Goal: Transaction & Acquisition: Purchase product/service

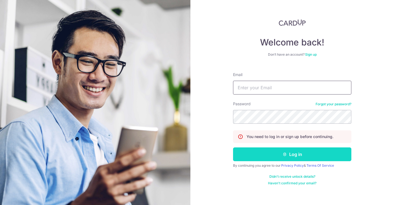
type input "jili1989715@outlook.com"
click at [264, 152] on button "Log in" at bounding box center [292, 154] width 118 height 14
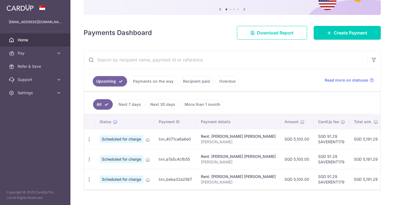
scroll to position [70, 0]
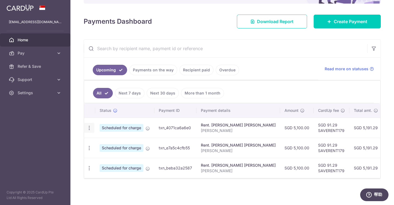
click at [88, 126] on icon "button" at bounding box center [89, 128] width 6 height 6
click at [103, 140] on span "Update payment" at bounding box center [118, 143] width 37 height 7
radio input "true"
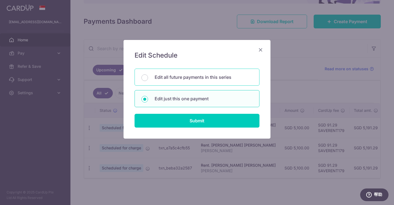
click at [205, 78] on p "Edit all future payments in this series" at bounding box center [204, 77] width 98 height 7
click at [148, 78] on input "Edit all future payments in this series" at bounding box center [145, 77] width 7 height 7
radio input "true"
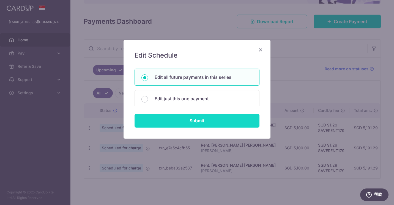
click at [217, 119] on input "Submit" at bounding box center [197, 121] width 125 height 14
radio input "true"
type input "5,100.00"
type input "[PERSON_NAME]"
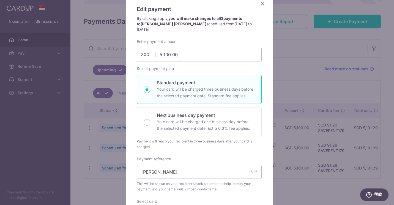
scroll to position [0, 0]
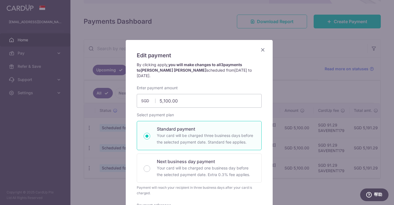
click at [263, 49] on icon "Close" at bounding box center [263, 49] width 7 height 7
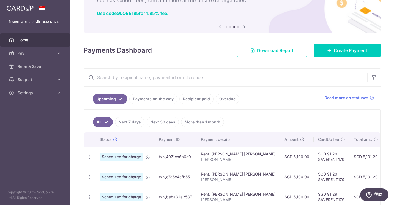
scroll to position [37, 0]
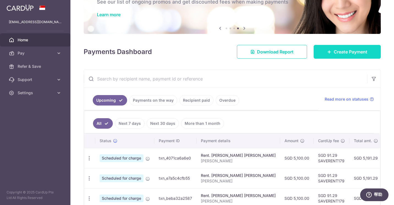
click at [344, 49] on span "Create Payment" at bounding box center [351, 51] width 34 height 7
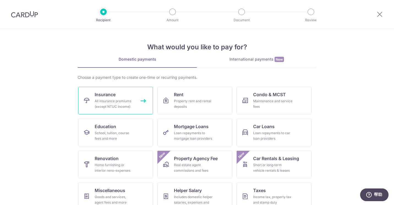
scroll to position [32, 0]
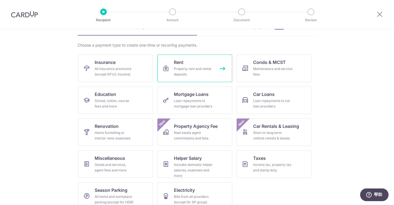
click at [200, 77] on link "Rent Property rent and rental deposits" at bounding box center [195, 69] width 75 height 28
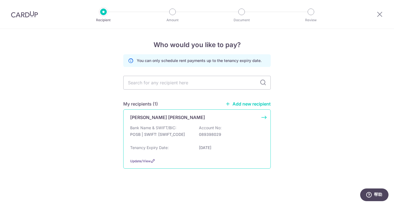
click at [163, 129] on p "Bank Name & SWIFT/BIC:" at bounding box center [153, 128] width 46 height 6
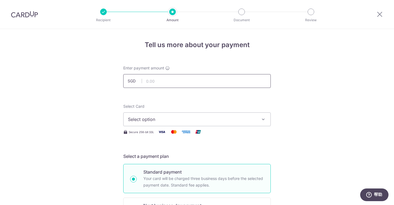
click at [187, 81] on input "text" at bounding box center [197, 81] width 148 height 14
type input "5,100.00"
click at [186, 120] on span "Select option" at bounding box center [192, 119] width 128 height 7
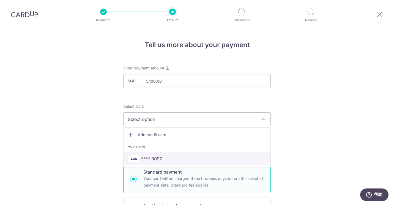
click at [175, 158] on span "**** 3097" at bounding box center [197, 158] width 138 height 7
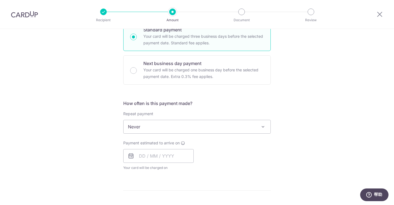
scroll to position [194, 0]
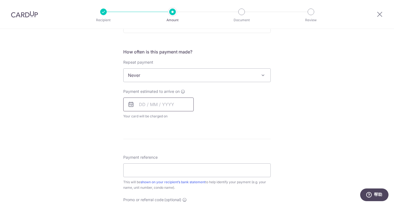
click at [176, 105] on input "text" at bounding box center [158, 104] width 70 height 14
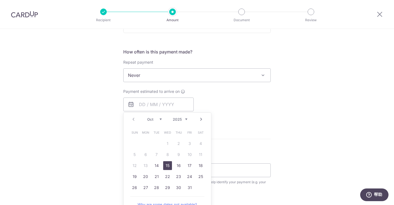
click at [167, 165] on link "15" at bounding box center [167, 165] width 9 height 9
type input "[DATE]"
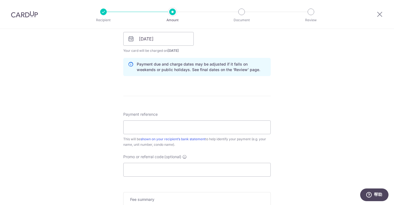
scroll to position [260, 0]
click at [218, 127] on input "Payment reference" at bounding box center [197, 126] width 148 height 14
type input "[PERSON_NAME]"
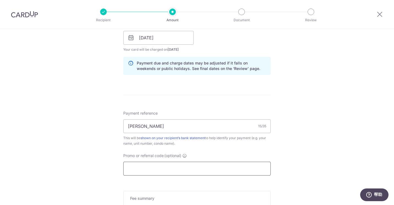
click at [158, 167] on input "Promo or referral code (optional)" at bounding box center [197, 169] width 148 height 14
paste input "https://app.cardup.co/dashboard"
type input "https://app.cardup.co/dashboard"
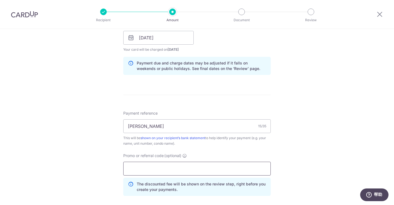
paste input "3HOME25R"
type input "3HOME25R"
click at [278, 152] on div "Tell us more about your payment Enter payment amount SGD 5,100.00 5100.00 Selec…" at bounding box center [197, 42] width 394 height 546
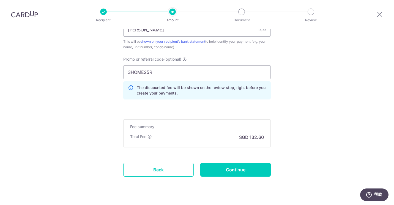
scroll to position [357, 0]
click at [226, 167] on input "Continue" at bounding box center [235, 169] width 70 height 14
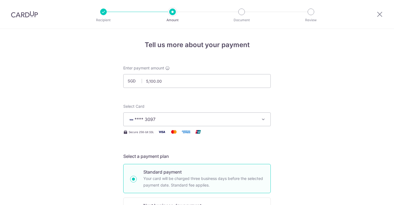
scroll to position [377, 0]
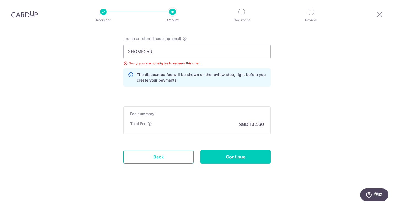
click at [162, 155] on link "Back" at bounding box center [158, 157] width 70 height 14
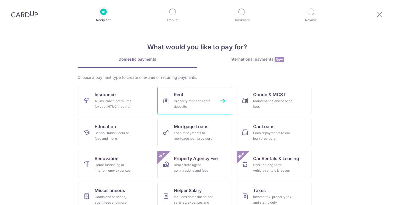
click at [193, 92] on link "Rent Property rent and rental deposits" at bounding box center [195, 101] width 75 height 28
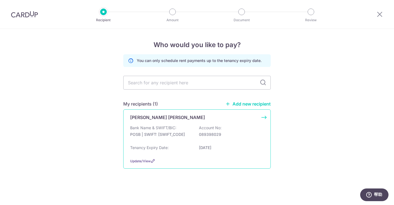
drag, startPoint x: 0, startPoint y: 0, endPoint x: 170, endPoint y: 116, distance: 205.6
click at [170, 116] on p "[PERSON_NAME] [PERSON_NAME]" at bounding box center [167, 117] width 75 height 7
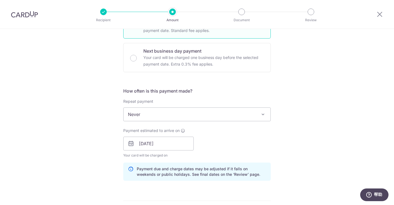
scroll to position [167, 0]
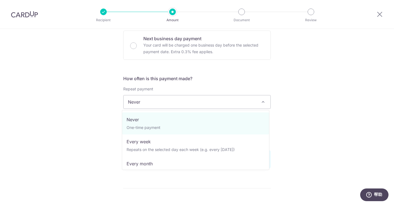
click at [180, 102] on span "Never" at bounding box center [197, 101] width 147 height 13
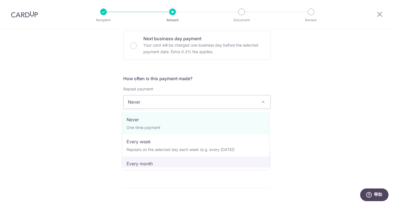
select select "3"
type input "14/01/2027"
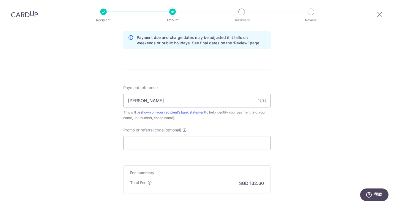
scroll to position [340, 0]
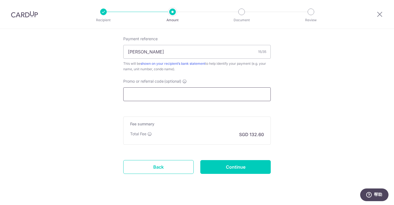
click at [195, 93] on input "Promo or referral code (optional)" at bounding box center [197, 94] width 148 height 14
paste input "3HOME25R"
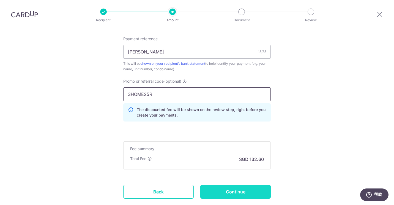
type input "3HOME25R"
click at [244, 190] on input "Continue" at bounding box center [235, 192] width 70 height 14
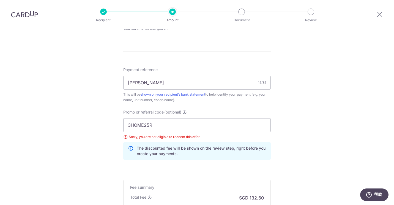
scroll to position [146, 0]
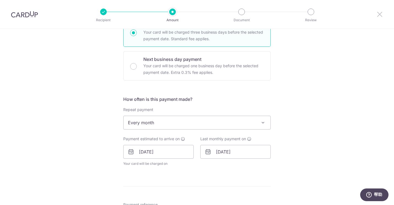
click at [380, 14] on icon at bounding box center [380, 14] width 7 height 7
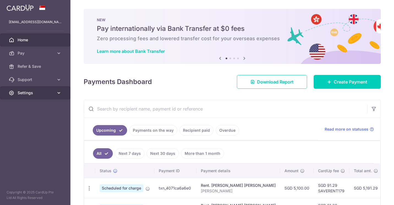
click at [61, 92] on icon at bounding box center [59, 93] width 6 height 6
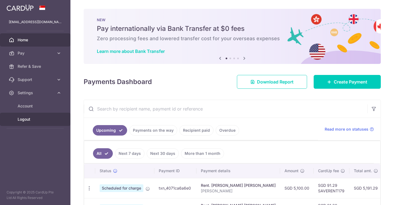
click at [41, 117] on span "Logout" at bounding box center [36, 119] width 36 height 6
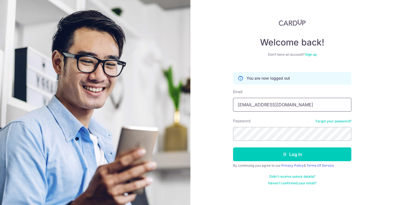
drag, startPoint x: 0, startPoint y: 0, endPoint x: 285, endPoint y: 104, distance: 303.0
click at [285, 104] on input "[EMAIL_ADDRESS][DOMAIN_NAME]" at bounding box center [292, 105] width 118 height 14
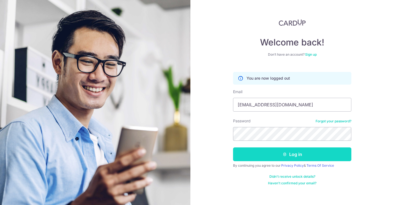
type input "[EMAIL_ADDRESS][DOMAIN_NAME]"
click at [273, 157] on button "Log in" at bounding box center [292, 154] width 118 height 14
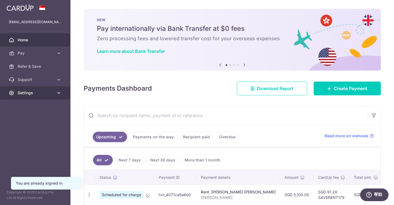
click at [57, 94] on icon at bounding box center [59, 93] width 6 height 6
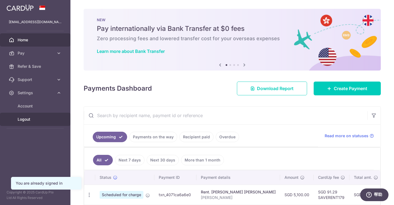
click at [50, 120] on span "Logout" at bounding box center [36, 119] width 36 height 6
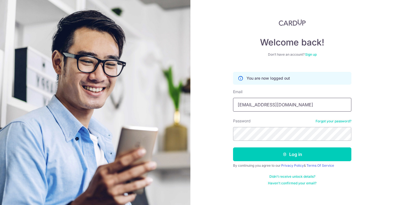
click at [286, 107] on input "[EMAIL_ADDRESS][DOMAIN_NAME]" at bounding box center [292, 105] width 118 height 14
type input "[EMAIL_ADDRESS][DOMAIN_NAME]"
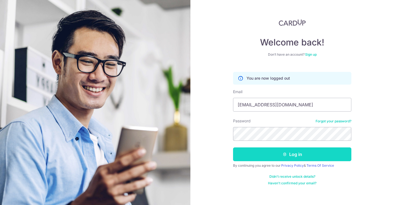
click at [292, 153] on button "Log in" at bounding box center [292, 154] width 118 height 14
